Goal: Task Accomplishment & Management: Complete application form

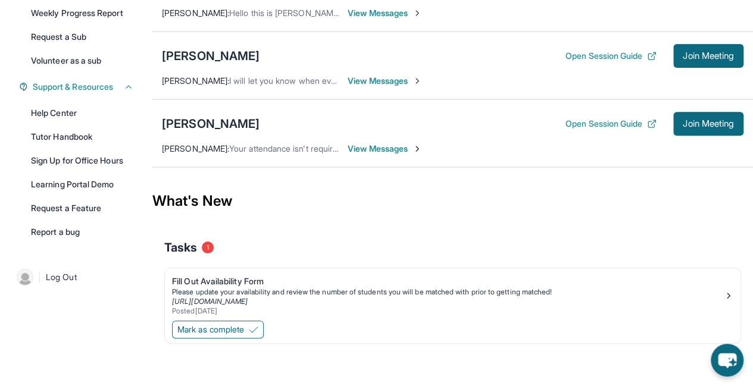
scroll to position [212, 0]
click at [235, 282] on div "Fill Out Availability Form" at bounding box center [448, 282] width 552 height 12
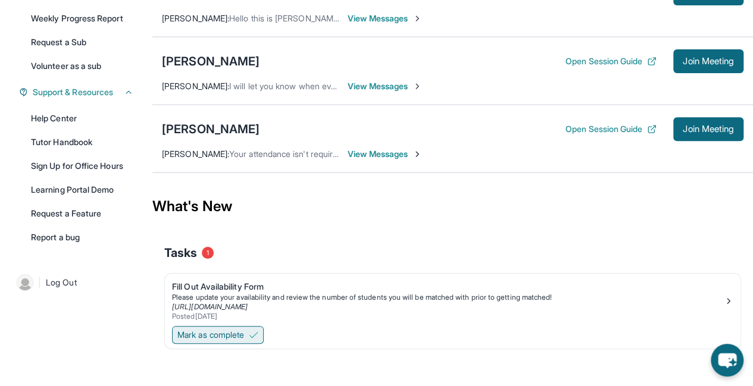
click at [225, 334] on span "Mark as complete" at bounding box center [210, 335] width 67 height 12
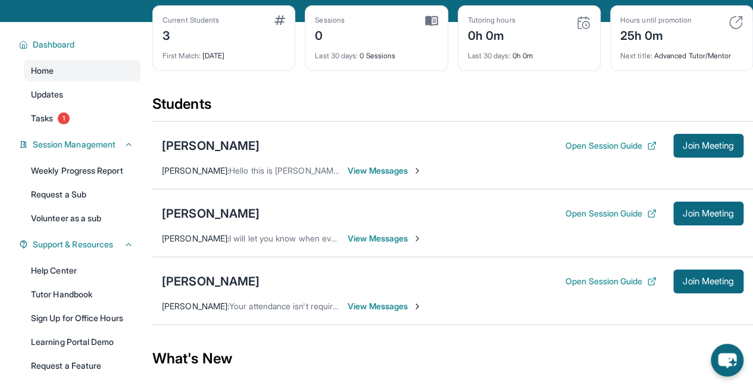
scroll to position [53, 0]
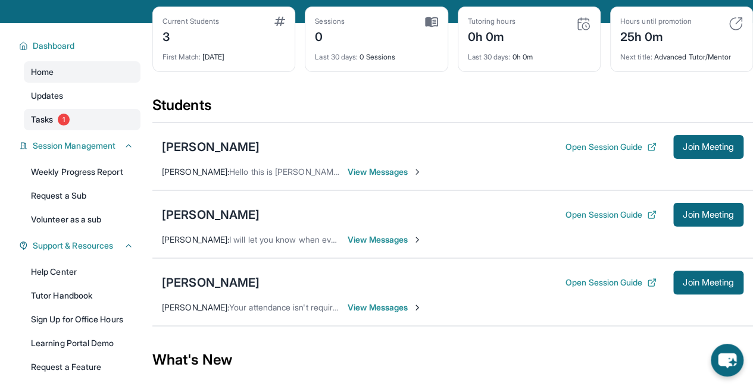
click at [61, 125] on link "Tasks 1" at bounding box center [82, 119] width 117 height 21
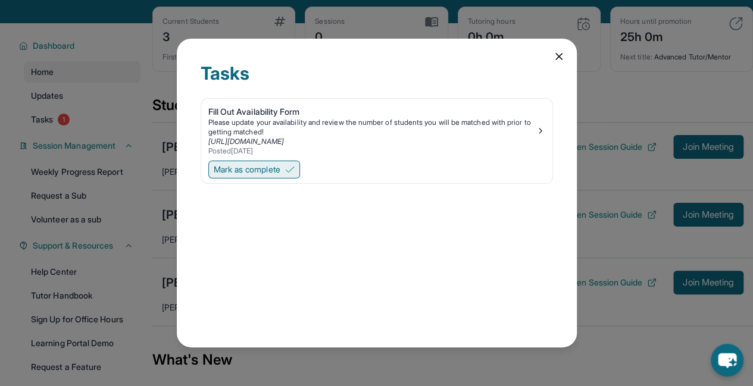
click at [258, 166] on span "Mark as complete" at bounding box center [247, 170] width 67 height 12
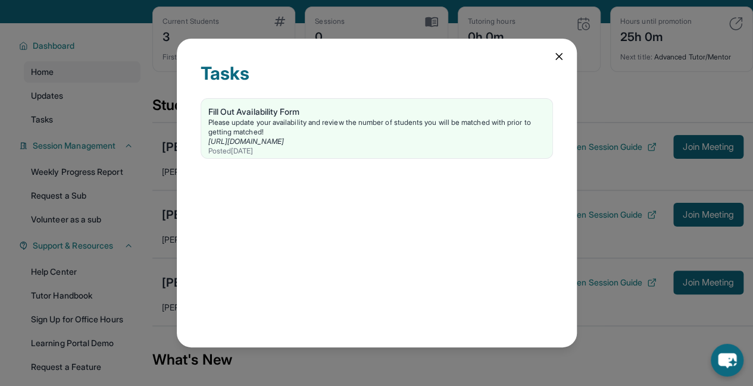
click at [406, 208] on div "Tasks Fill Out Availability Form Please update your availability and review the…" at bounding box center [377, 193] width 400 height 309
click at [555, 61] on icon at bounding box center [559, 57] width 12 height 12
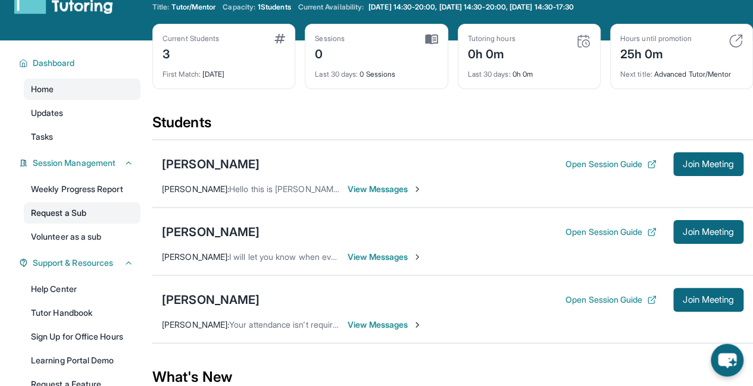
scroll to position [60, 0]
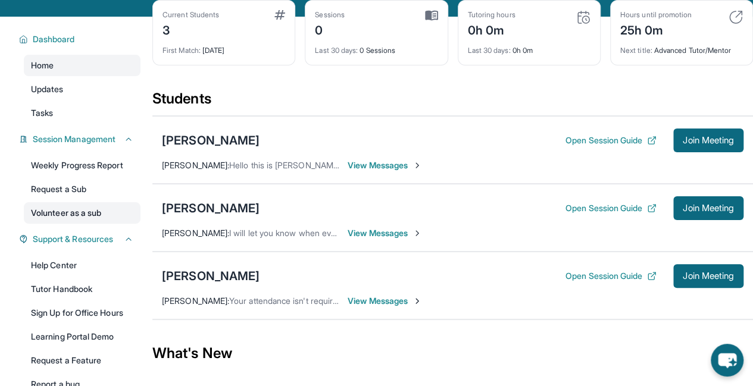
click at [75, 216] on link "Volunteer as a sub" at bounding box center [82, 212] width 117 height 21
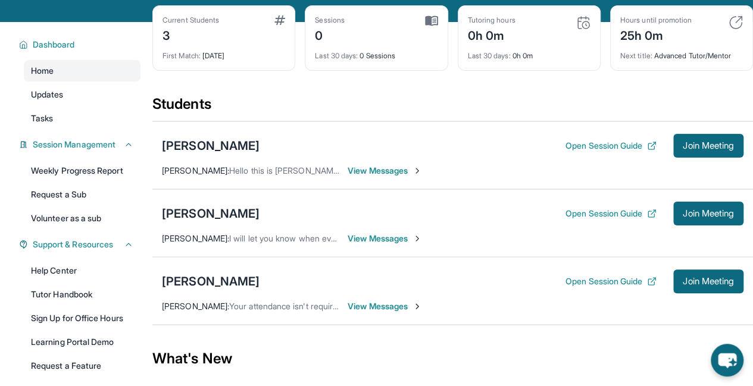
scroll to position [103, 0]
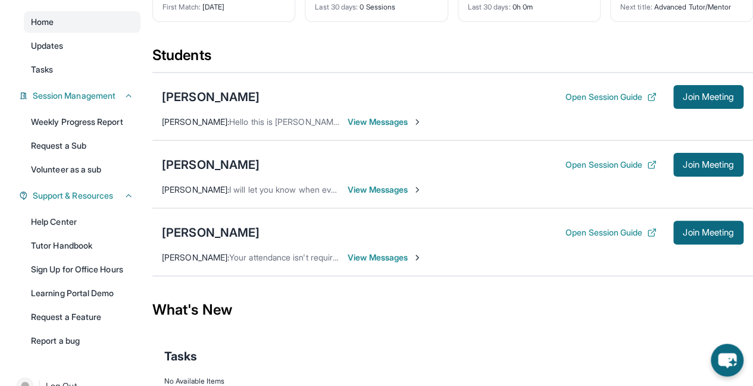
click at [403, 117] on span "View Messages" at bounding box center [385, 122] width 74 height 12
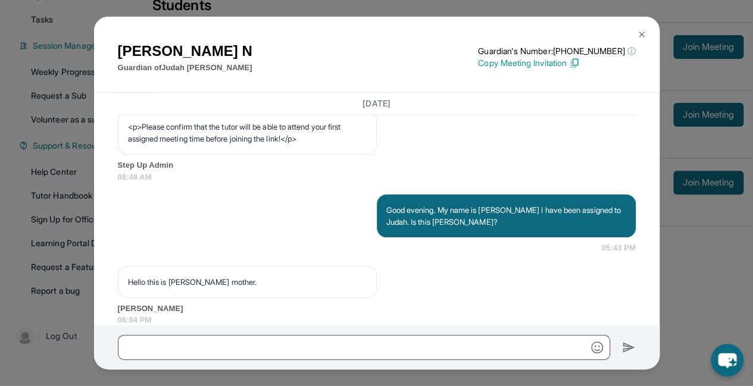
scroll to position [819, 0]
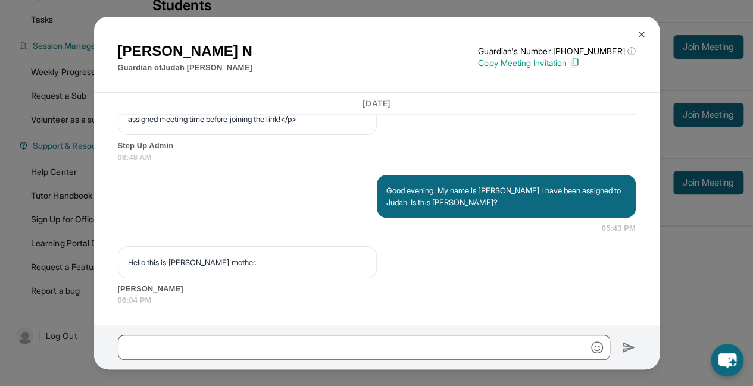
click at [640, 31] on img at bounding box center [642, 35] width 10 height 10
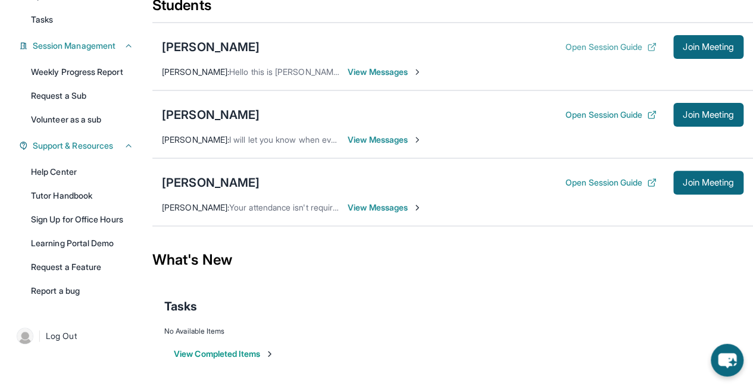
click at [584, 46] on button "Open Session Guide" at bounding box center [611, 47] width 91 height 12
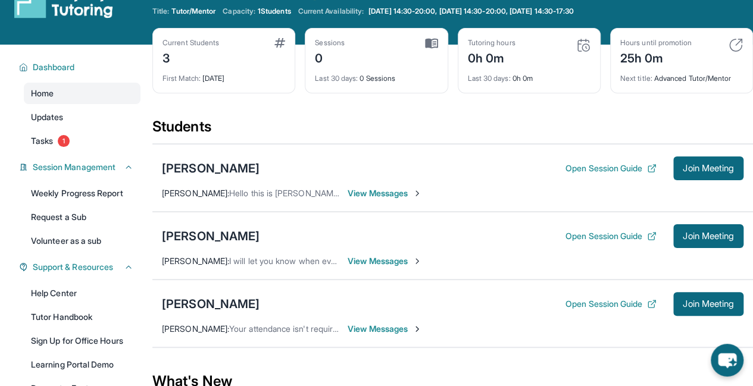
scroll to position [33, 0]
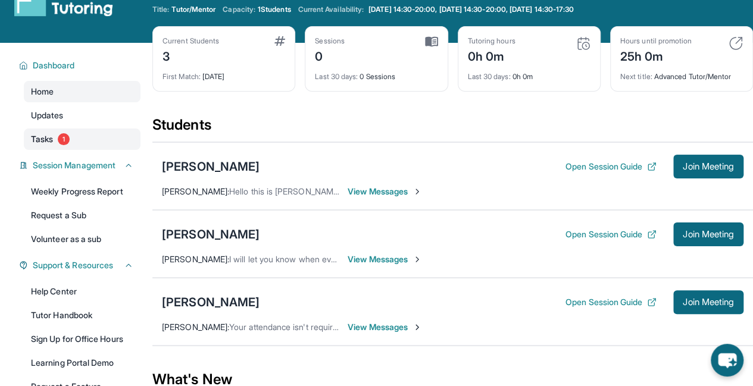
click at [39, 141] on span "Tasks" at bounding box center [42, 139] width 22 height 12
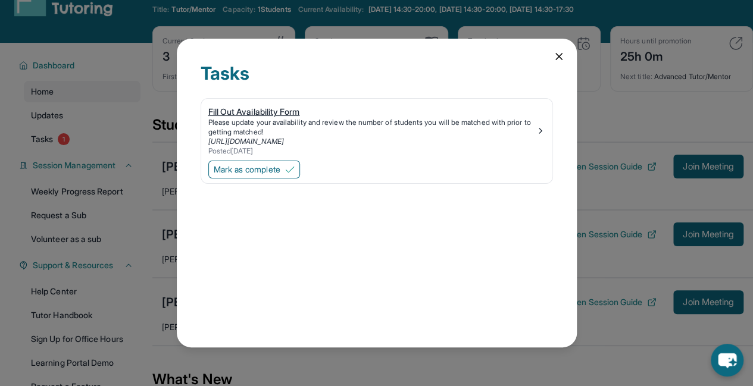
click at [464, 139] on div "[URL][DOMAIN_NAME]" at bounding box center [372, 142] width 328 height 10
click at [267, 170] on span "Mark as complete" at bounding box center [247, 170] width 67 height 12
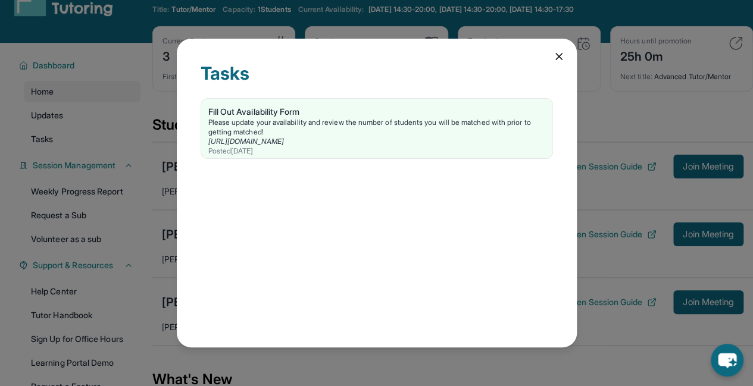
click at [551, 57] on div "Tasks Fill Out Availability Form Please update your availability and review the…" at bounding box center [377, 193] width 400 height 309
click at [560, 55] on icon at bounding box center [559, 57] width 6 height 6
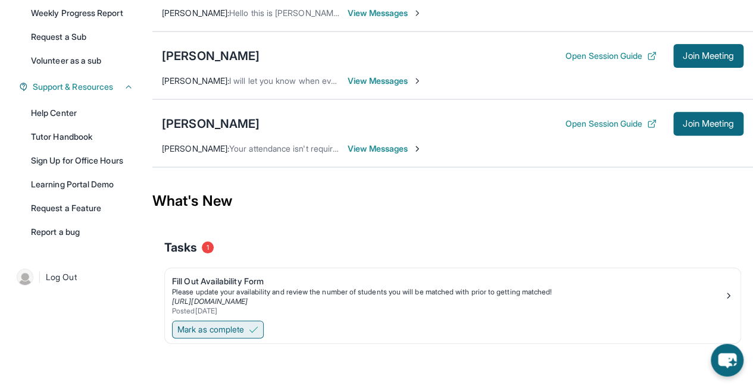
click at [227, 321] on button "Mark as complete" at bounding box center [218, 330] width 92 height 18
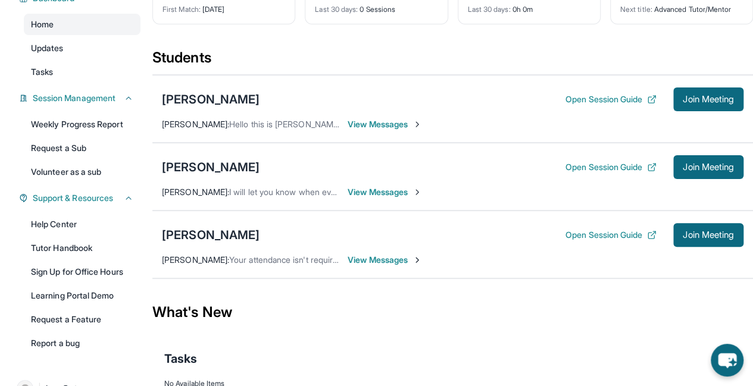
scroll to position [0, 0]
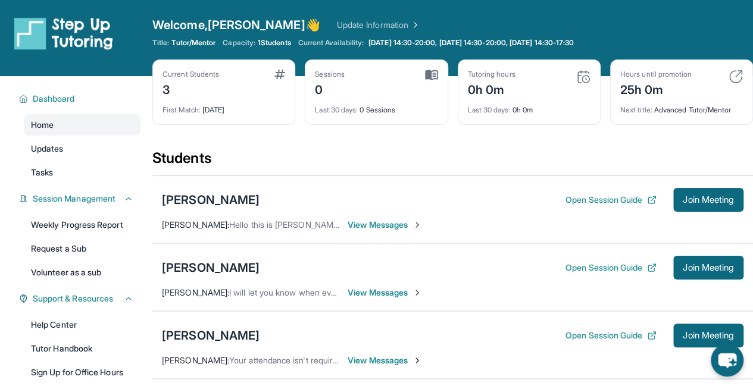
click at [337, 23] on link "Update Information" at bounding box center [378, 25] width 83 height 12
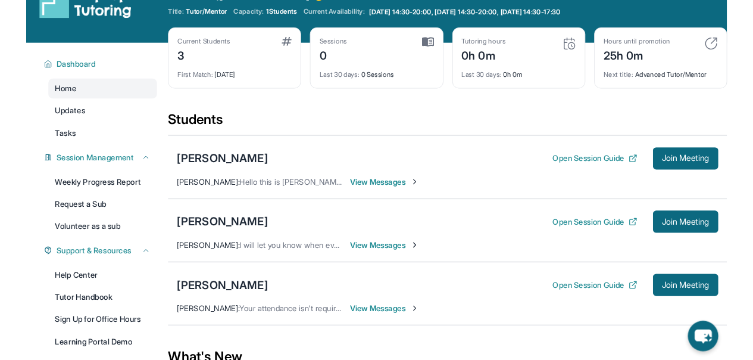
scroll to position [33, 0]
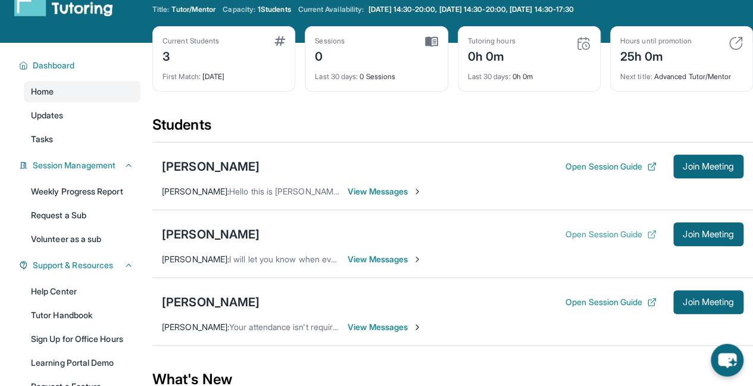
click at [618, 230] on button "Open Session Guide" at bounding box center [611, 235] width 91 height 12
click at [699, 163] on span "Join Meeting" at bounding box center [708, 166] width 51 height 7
click at [687, 163] on span "Join Meeting" at bounding box center [708, 166] width 51 height 7
